Goal: Information Seeking & Learning: Learn about a topic

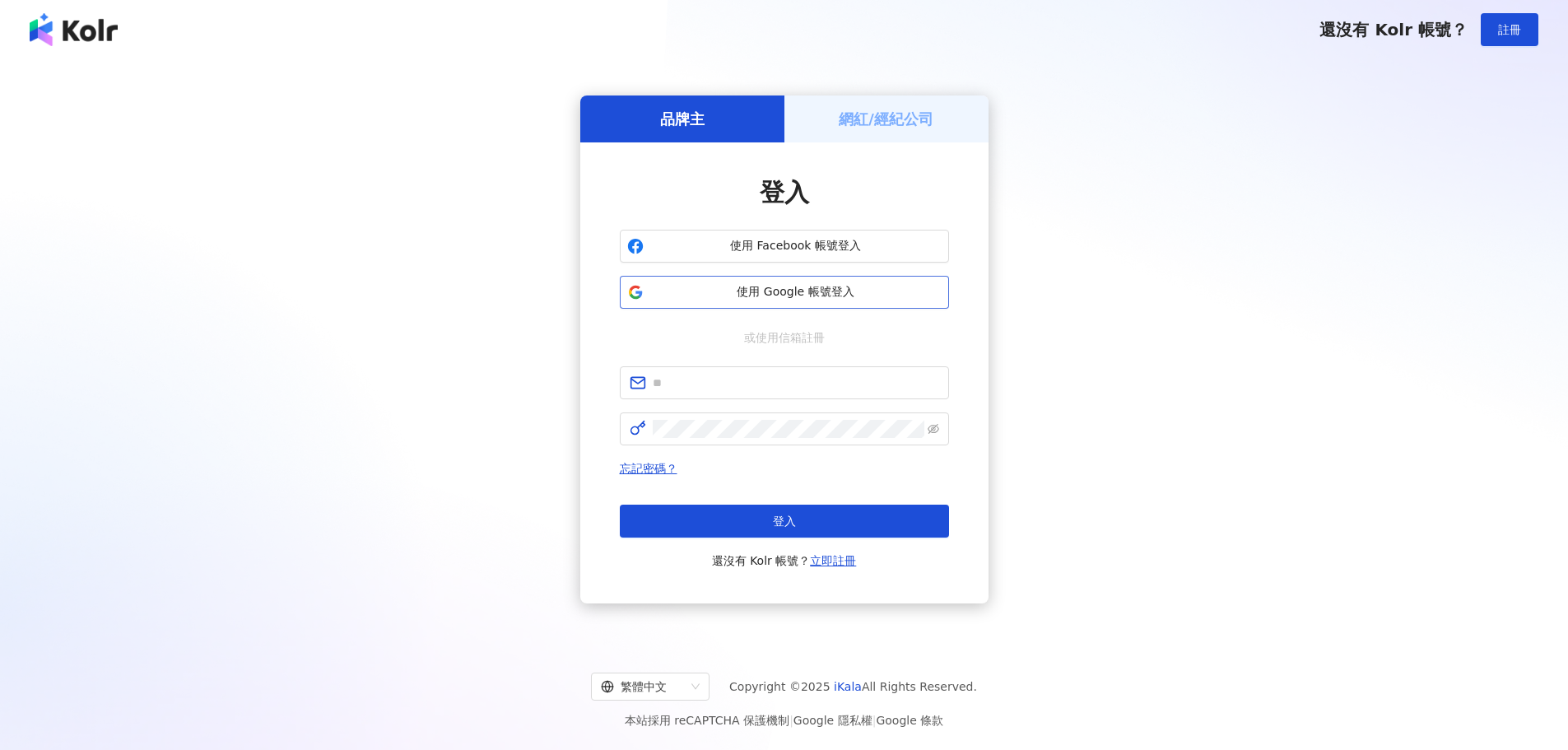
click at [768, 284] on span "使用 Google 帳號登入" at bounding box center [796, 292] width 291 height 16
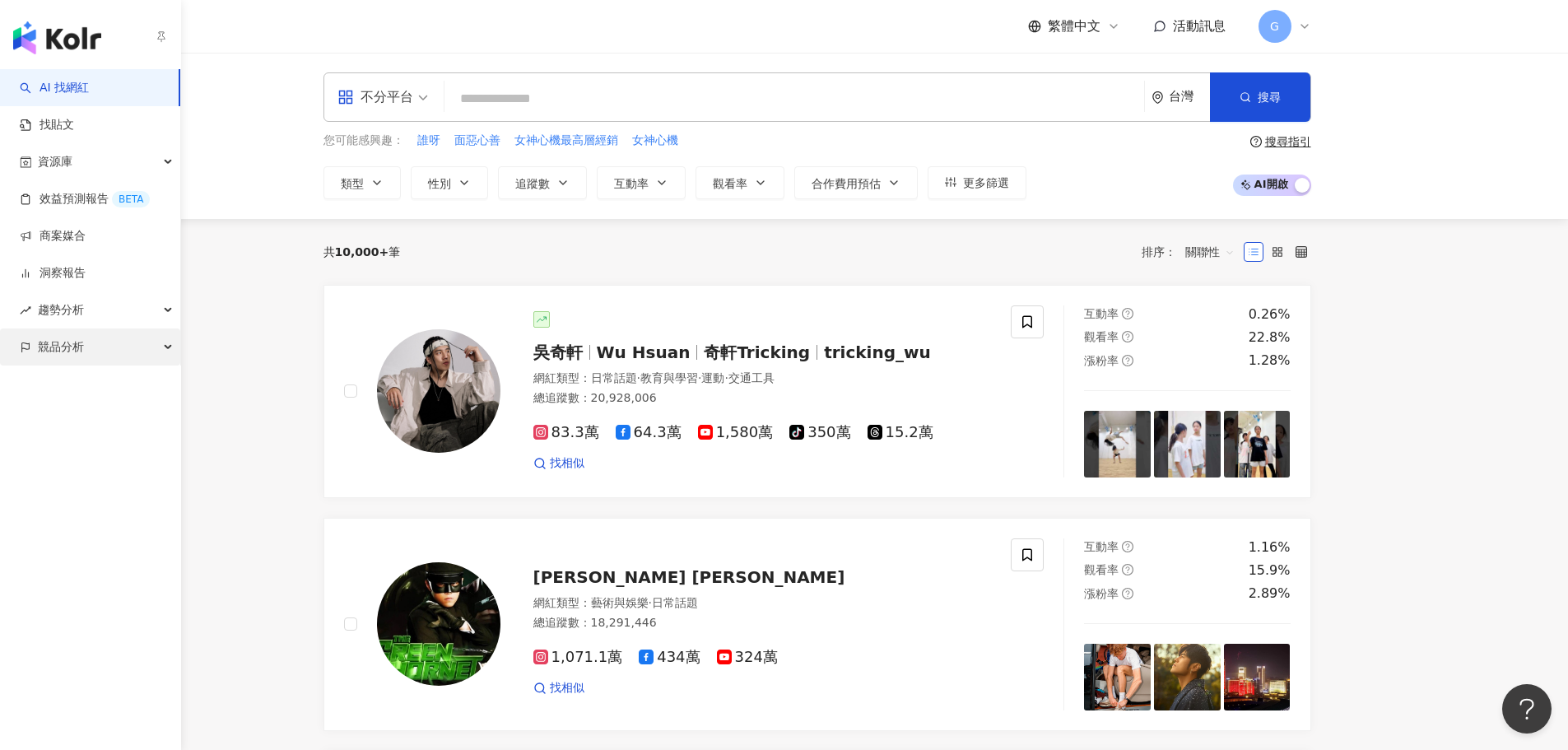
click at [66, 346] on span "競品分析" at bounding box center [61, 347] width 46 height 37
click at [102, 393] on link "品牌帳號分析" at bounding box center [74, 384] width 69 height 16
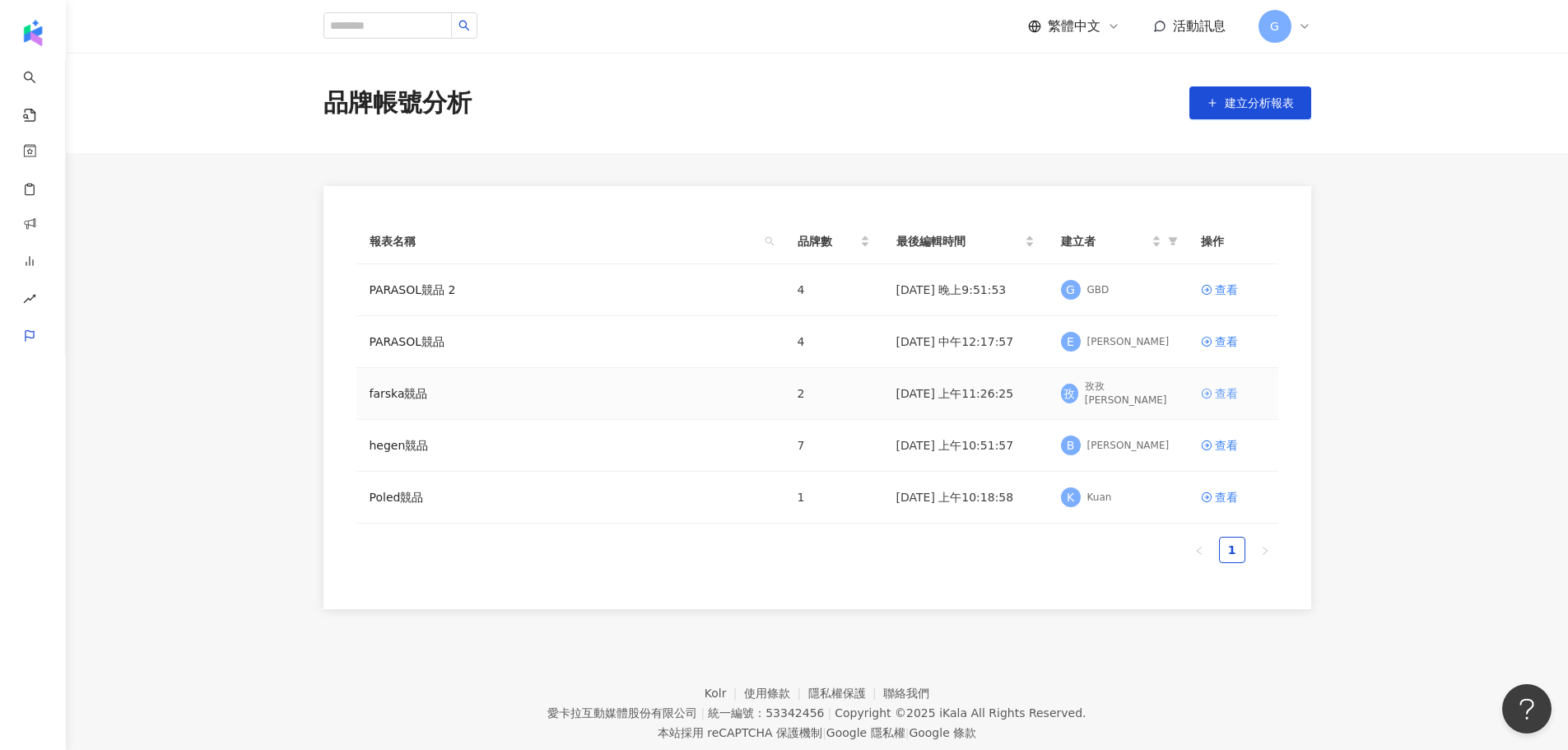
click at [1216, 398] on div "查看" at bounding box center [1227, 394] width 23 height 18
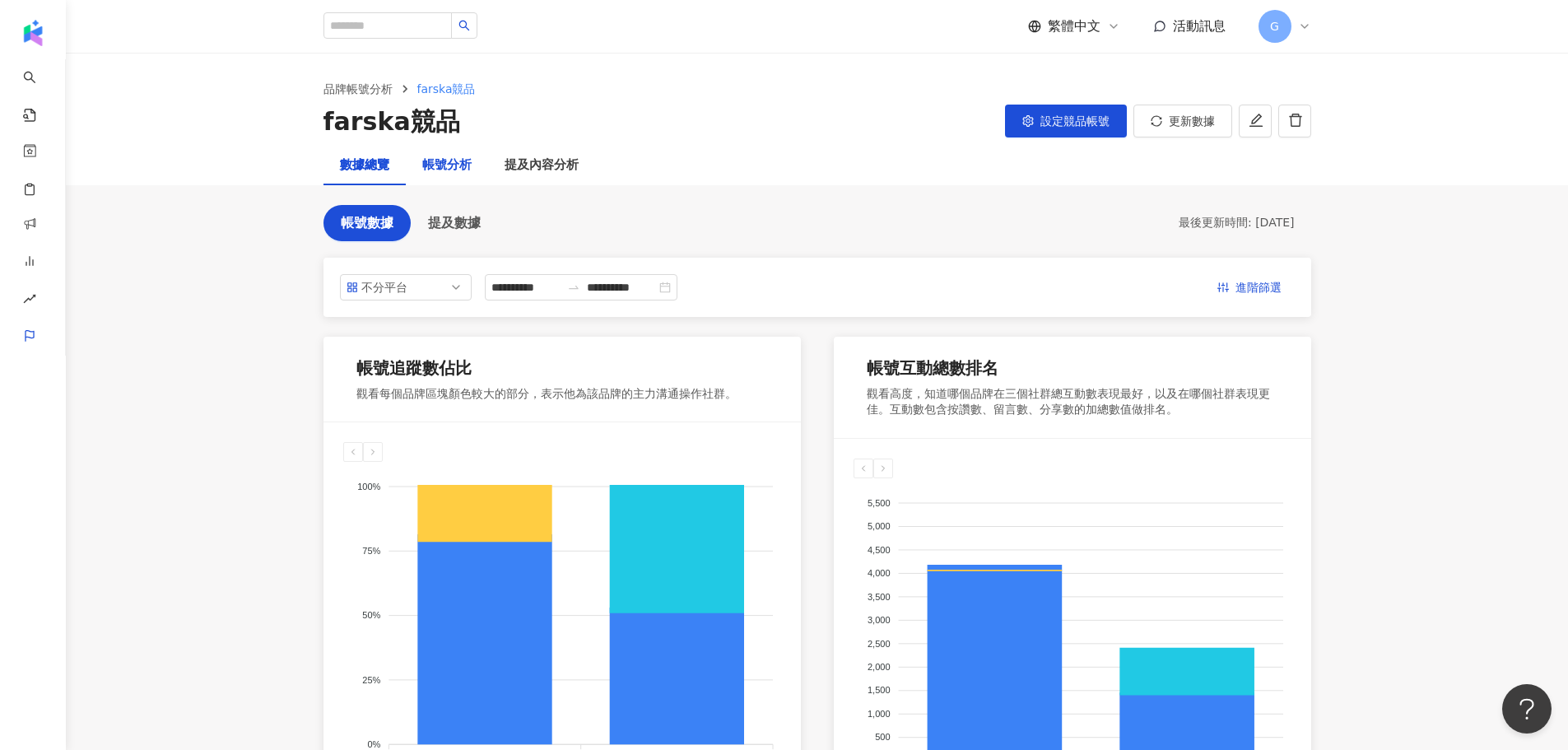
click at [454, 170] on div "帳號分析" at bounding box center [446, 166] width 49 height 20
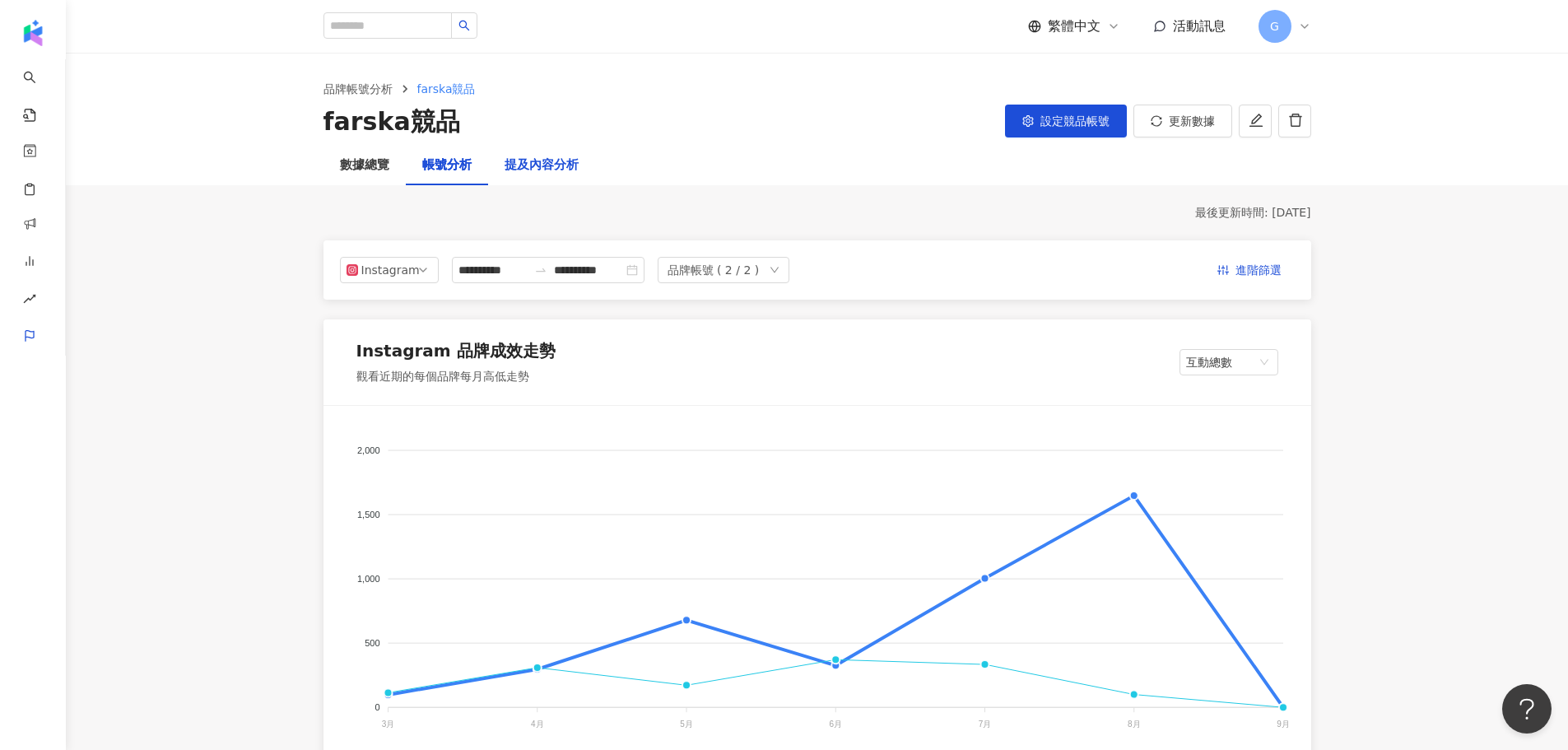
click at [524, 171] on div "提及內容分析" at bounding box center [541, 166] width 74 height 20
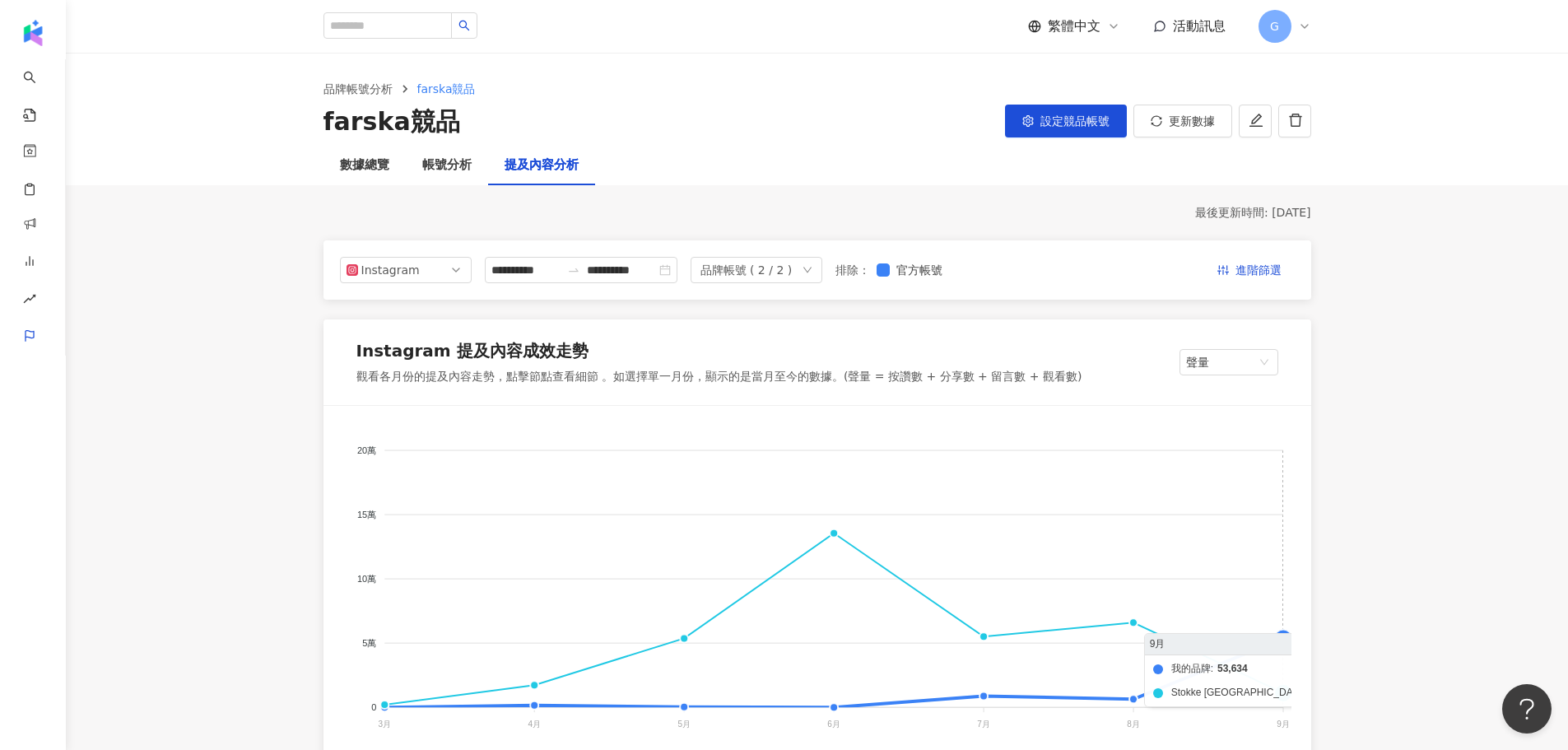
scroll to position [82, 0]
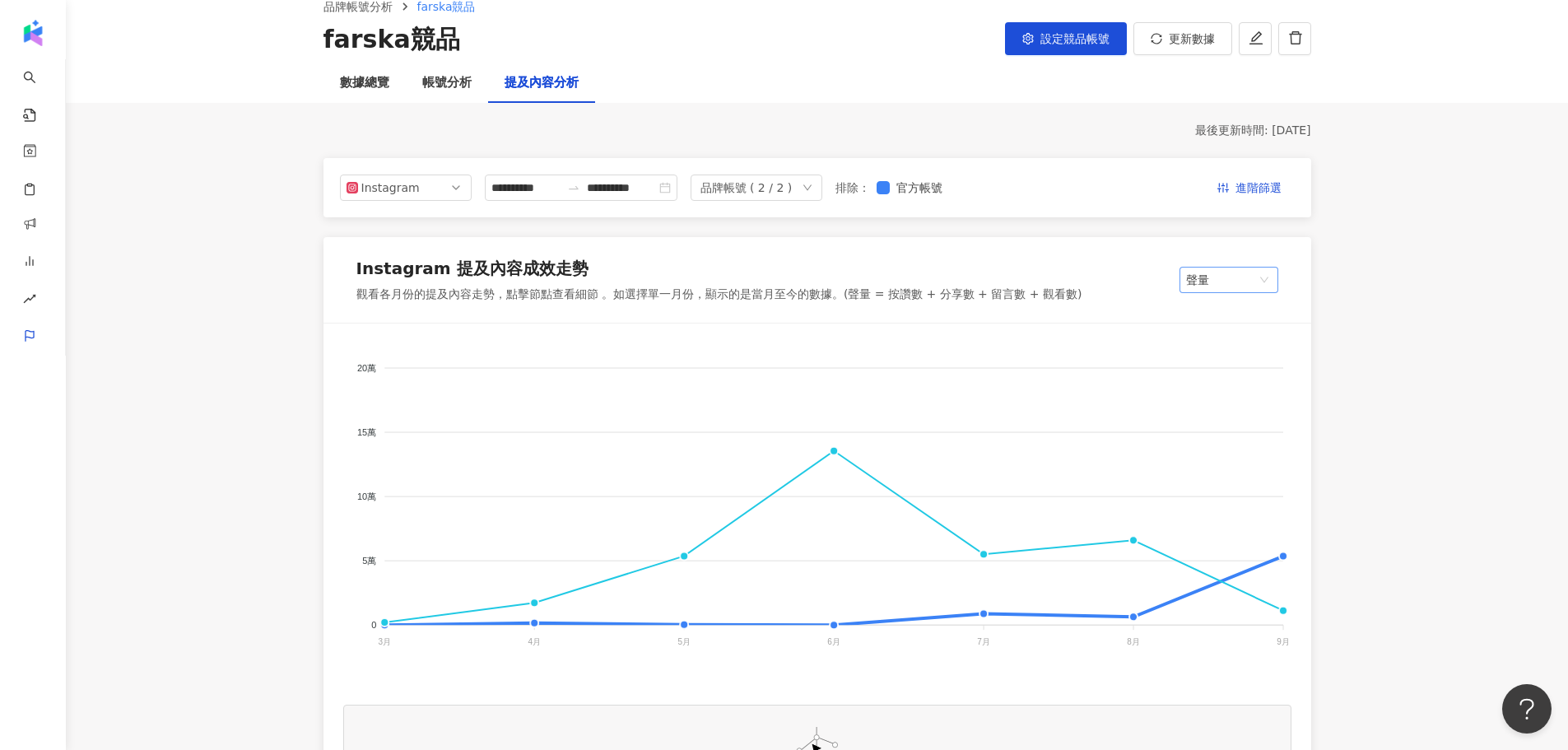
click at [1220, 281] on span "聲量" at bounding box center [1229, 280] width 86 height 25
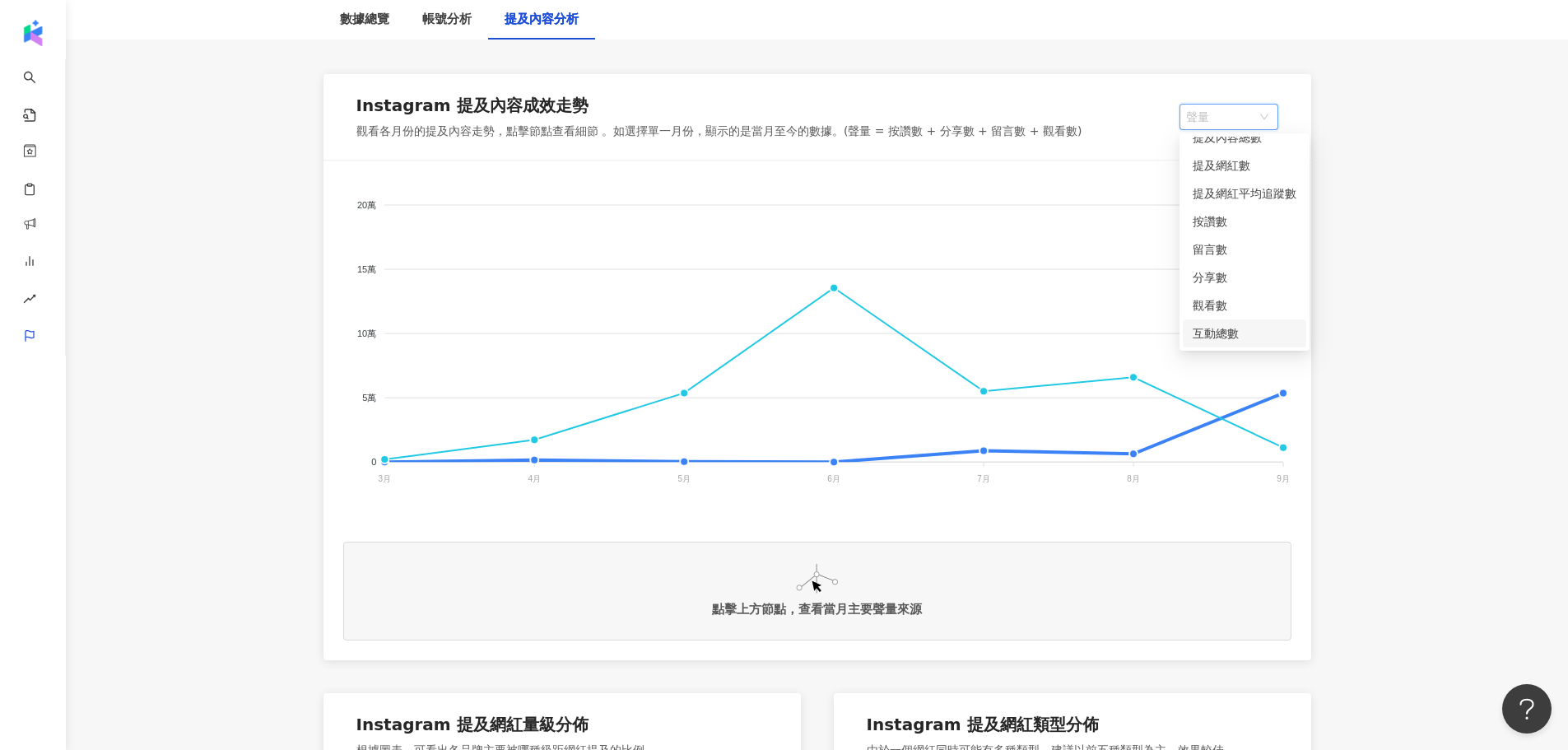
scroll to position [247, 0]
click at [1275, 390] on foreignobject "我的品牌 Stokke [GEOGRAPHIC_DATA]" at bounding box center [817, 344] width 949 height 330
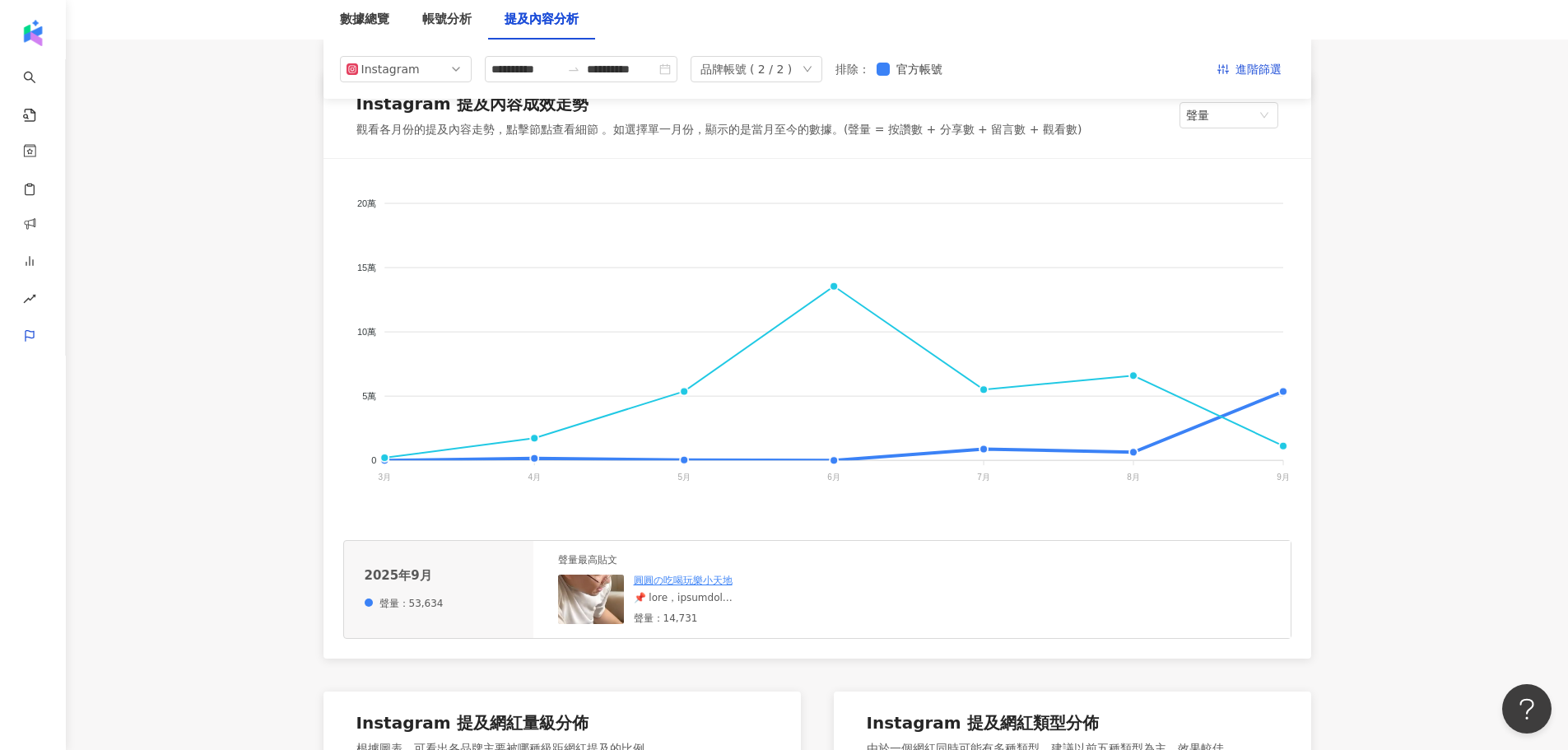
scroll to position [82, 0]
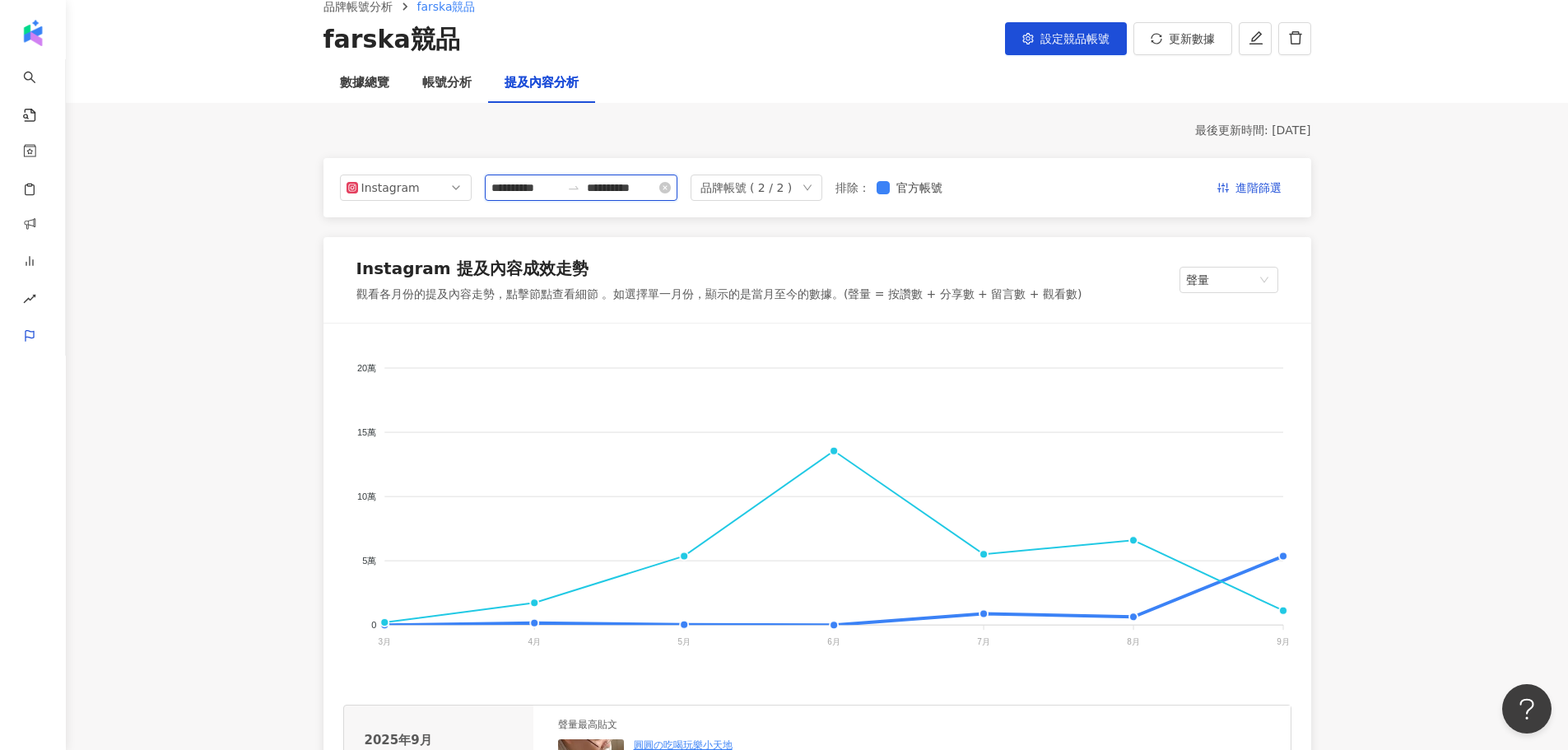
click at [647, 185] on input "**********" at bounding box center [622, 188] width 69 height 18
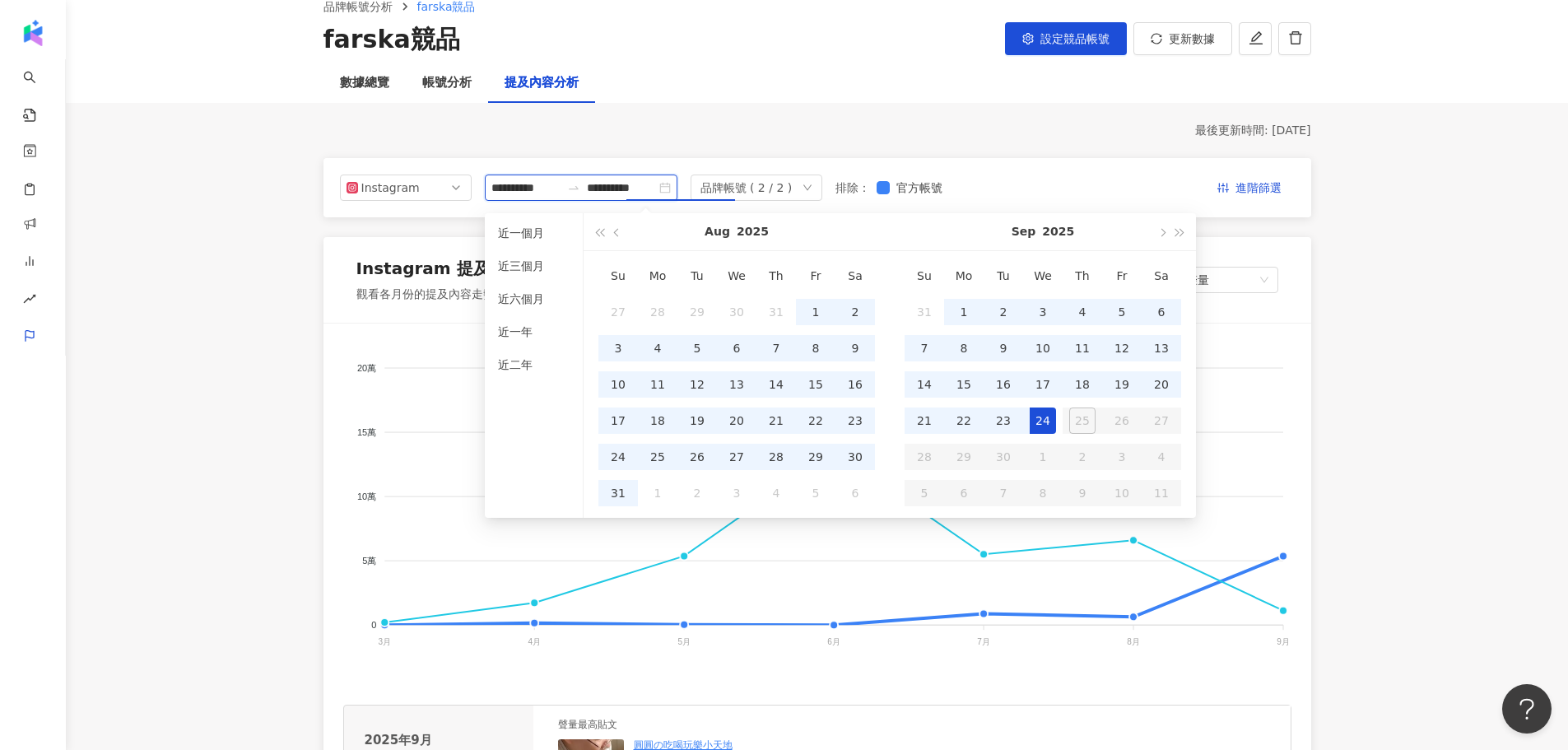
type input "**********"
click at [559, 265] on li "近三個月" at bounding box center [534, 266] width 85 height 27
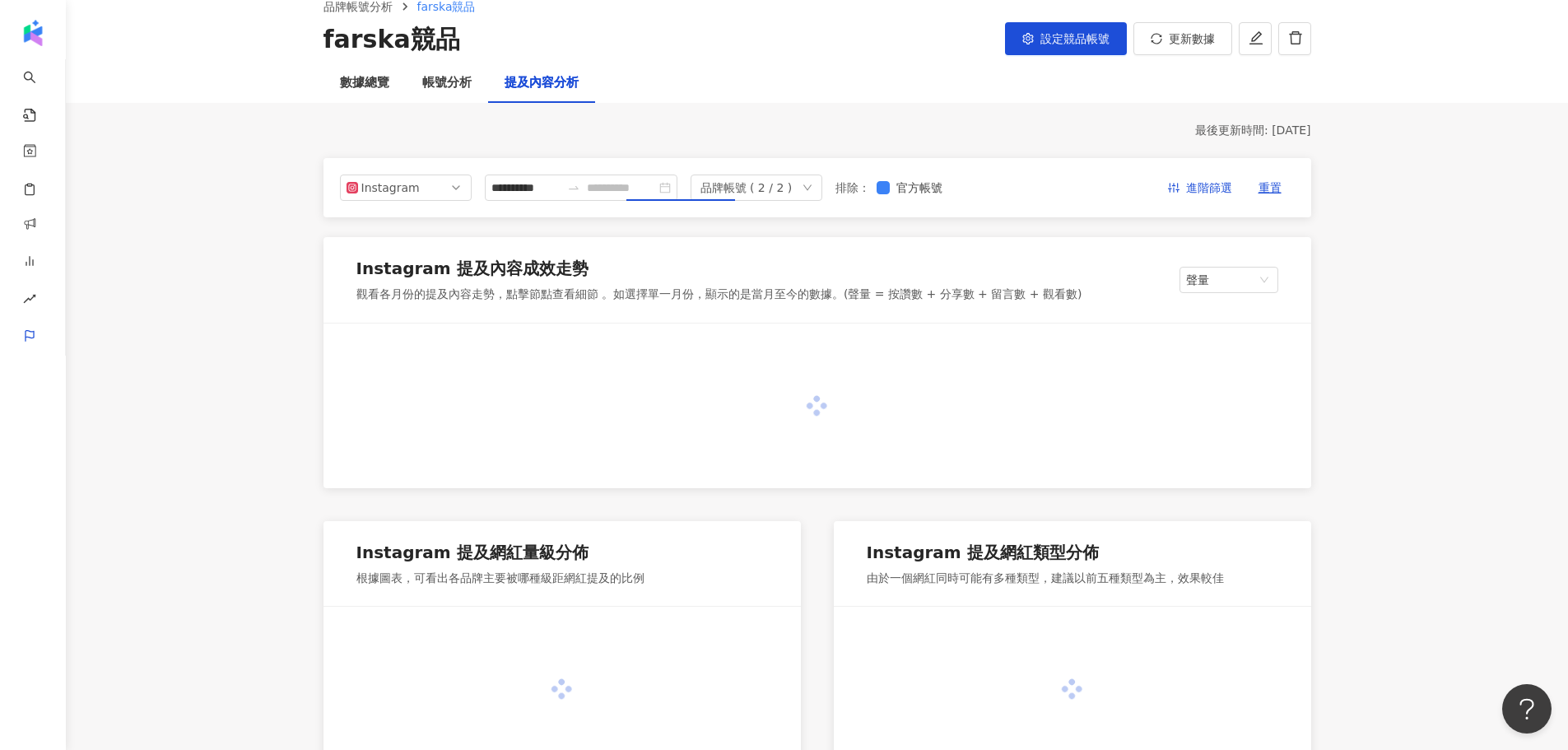
type input "**********"
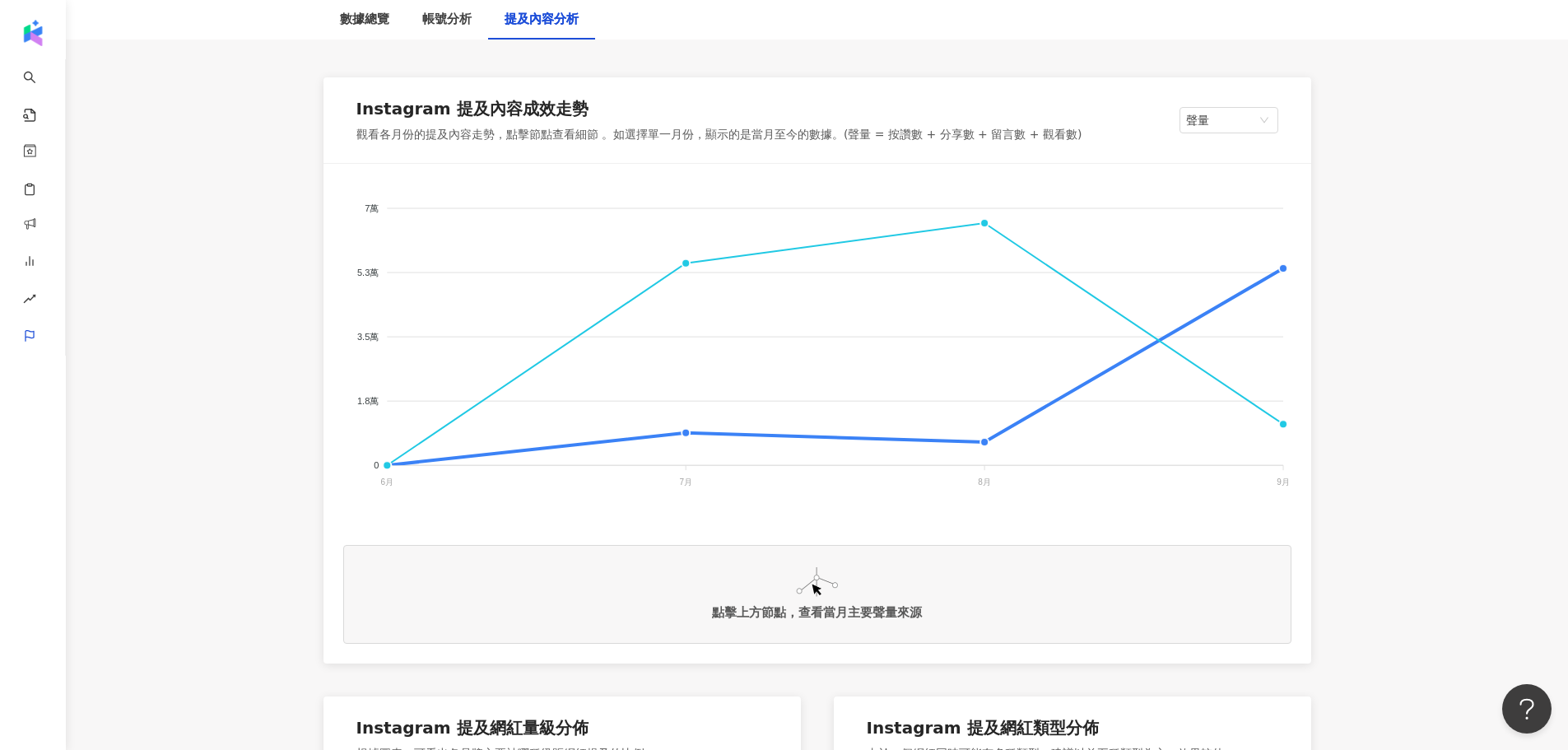
scroll to position [247, 0]
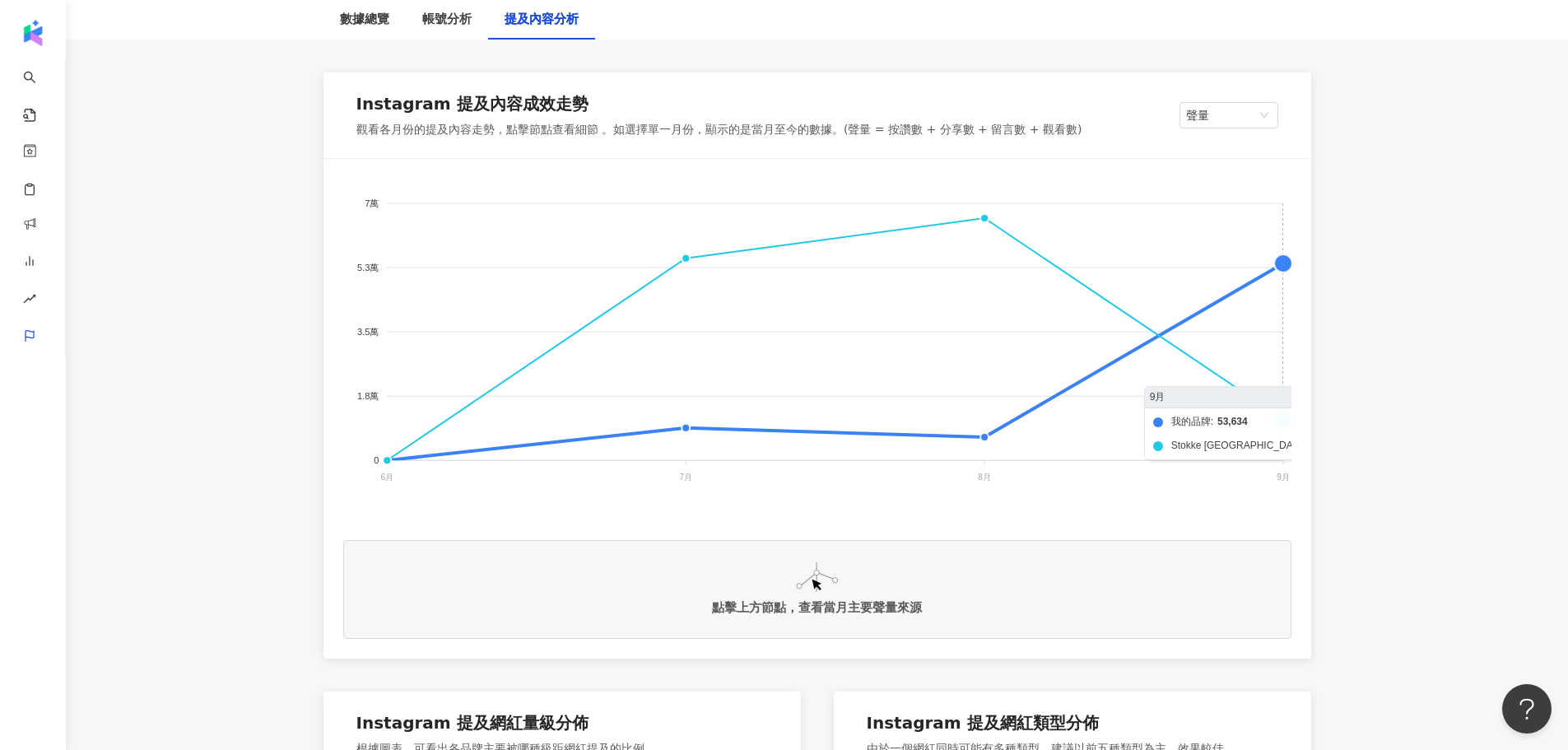
click at [1280, 268] on foreignobject "我的品牌 Stokke [GEOGRAPHIC_DATA]" at bounding box center [817, 344] width 949 height 330
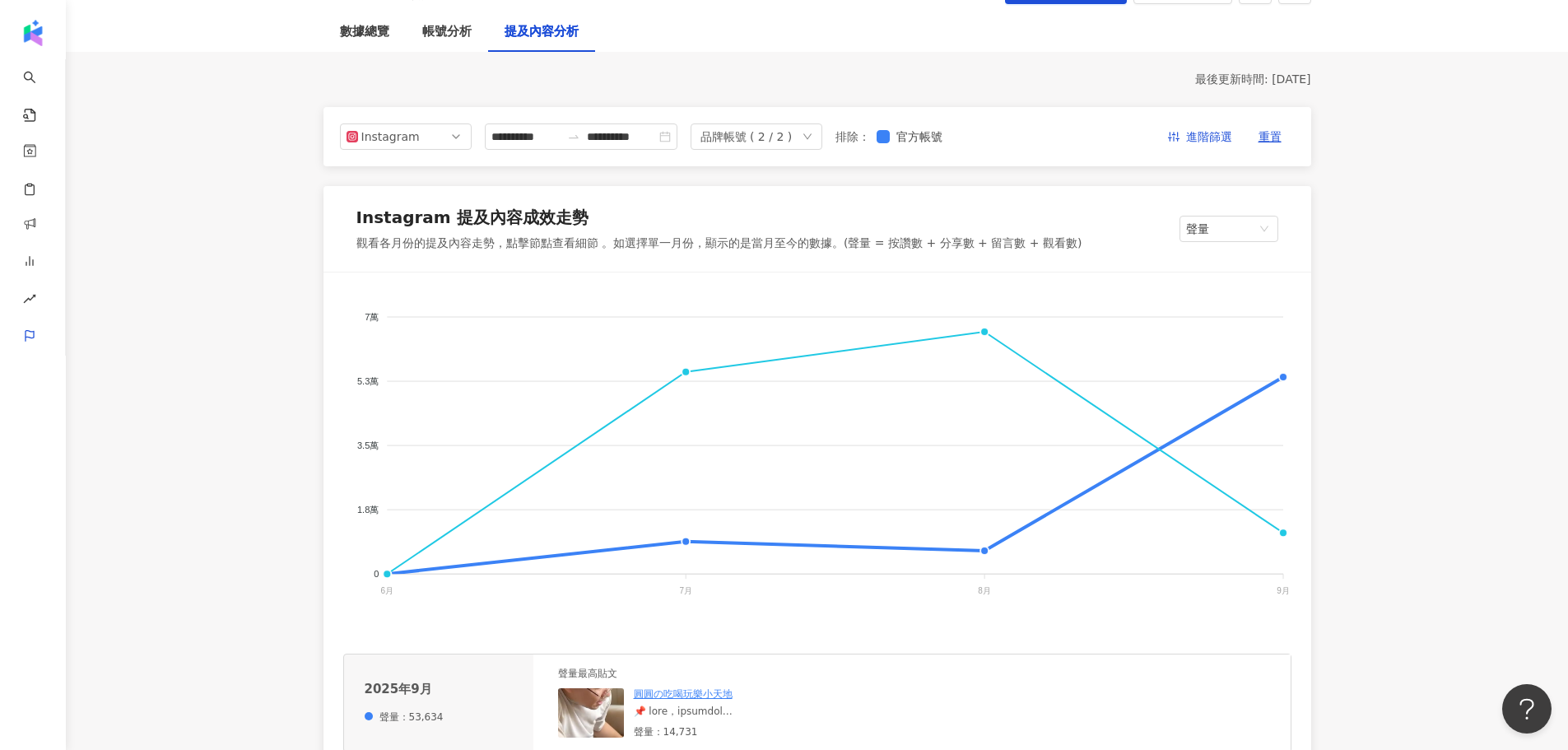
scroll to position [82, 0]
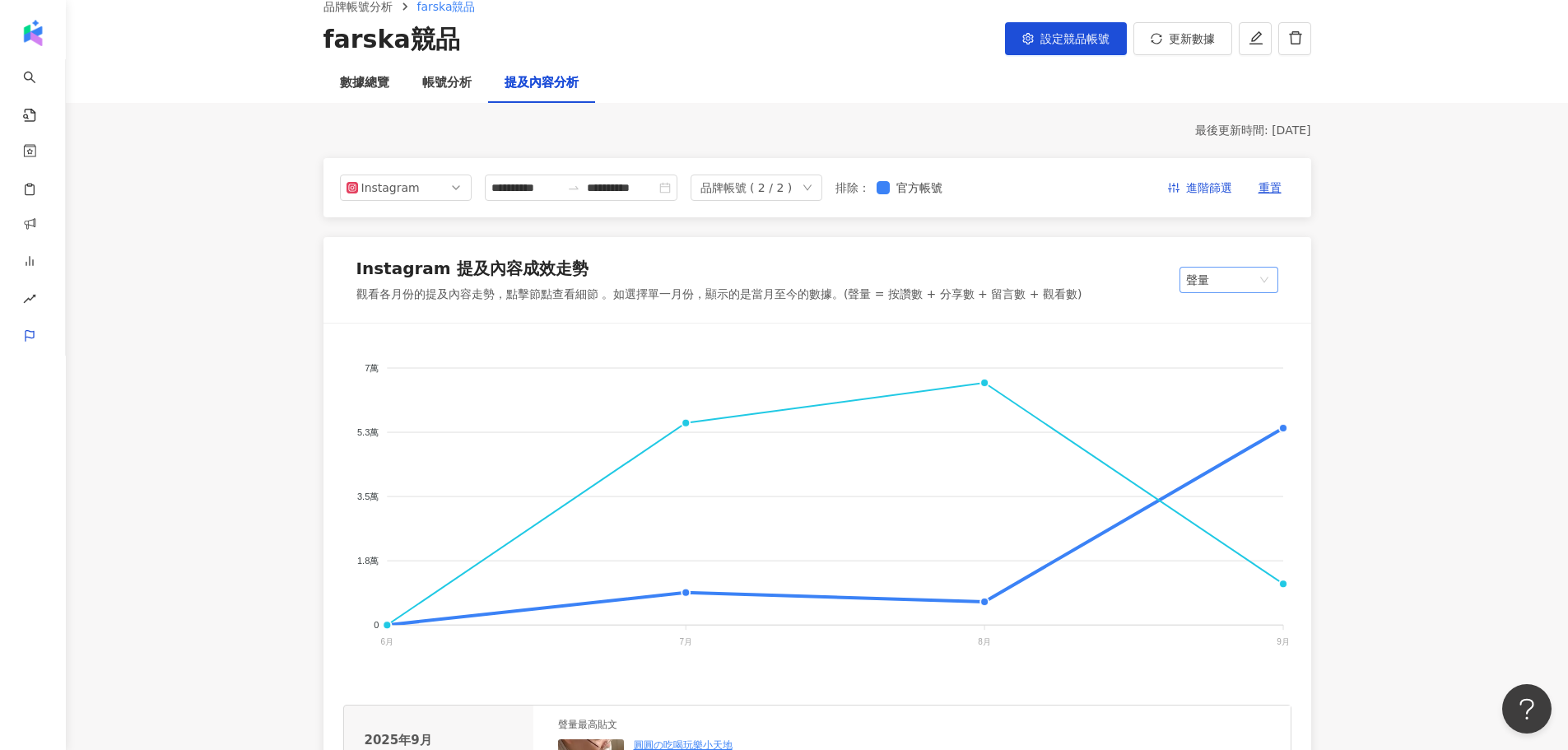
click at [1274, 273] on div "聲量" at bounding box center [1229, 280] width 99 height 27
click at [1283, 425] on foreignobject "我的品牌 Stokke [GEOGRAPHIC_DATA]" at bounding box center [817, 508] width 949 height 330
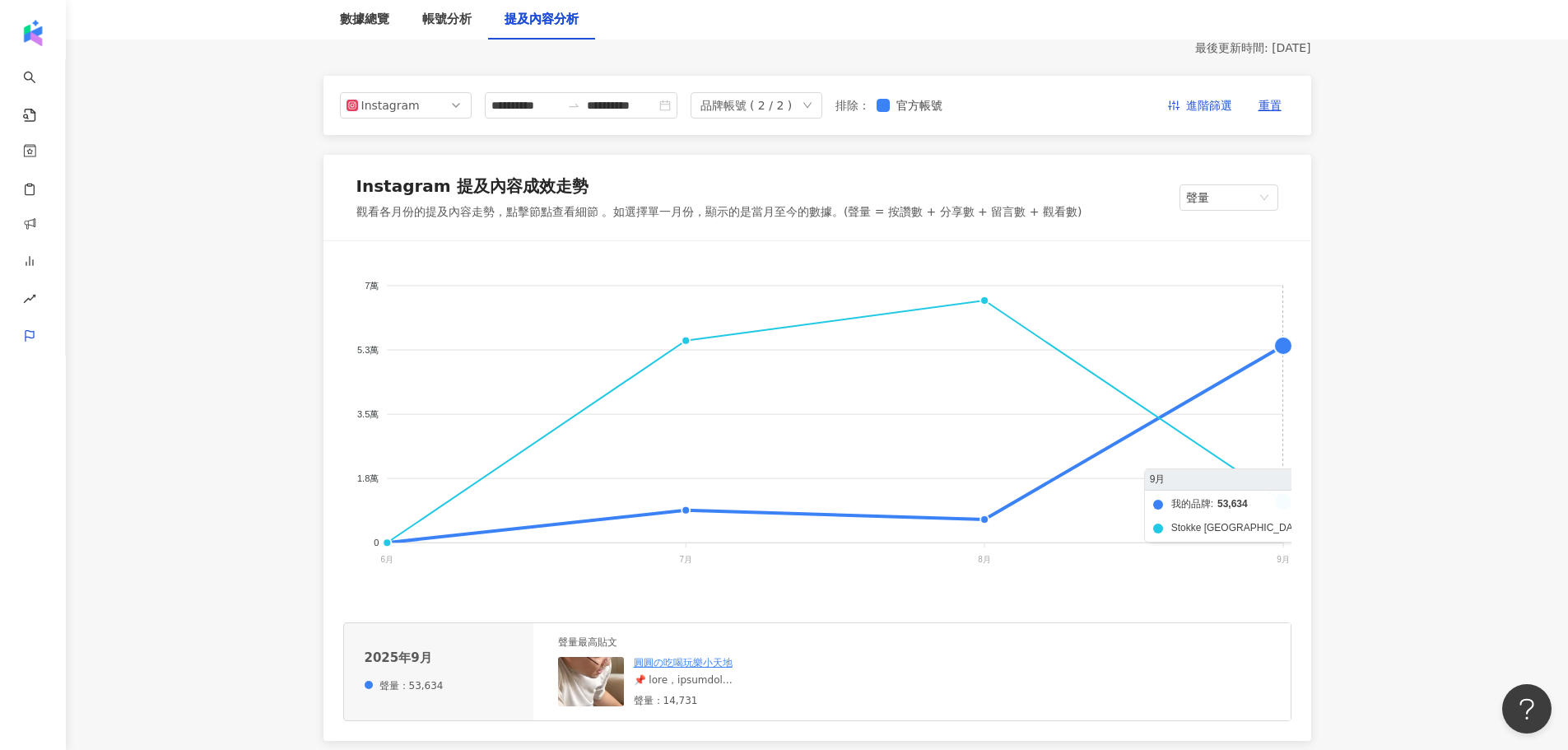
click at [1283, 347] on foreignobject "我的品牌 Stokke [GEOGRAPHIC_DATA]" at bounding box center [817, 426] width 949 height 330
